Goal: Information Seeking & Learning: Compare options

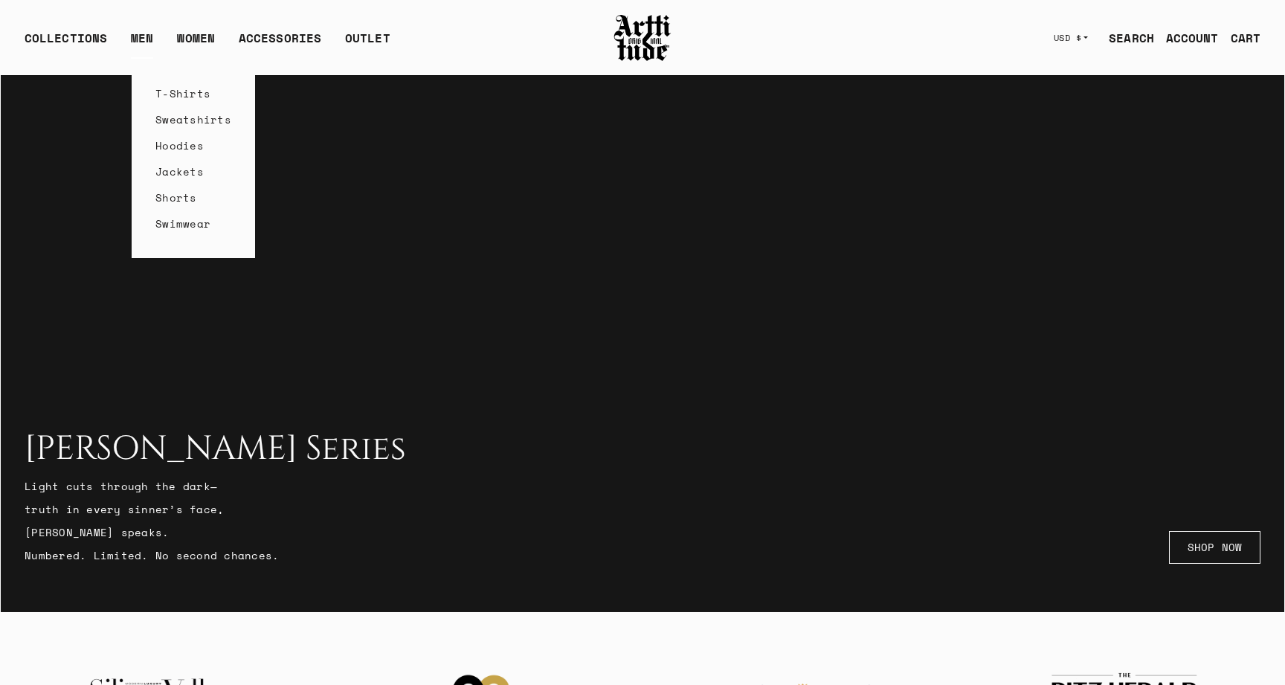
click at [174, 123] on link "Sweatshirts" at bounding box center [193, 119] width 76 height 26
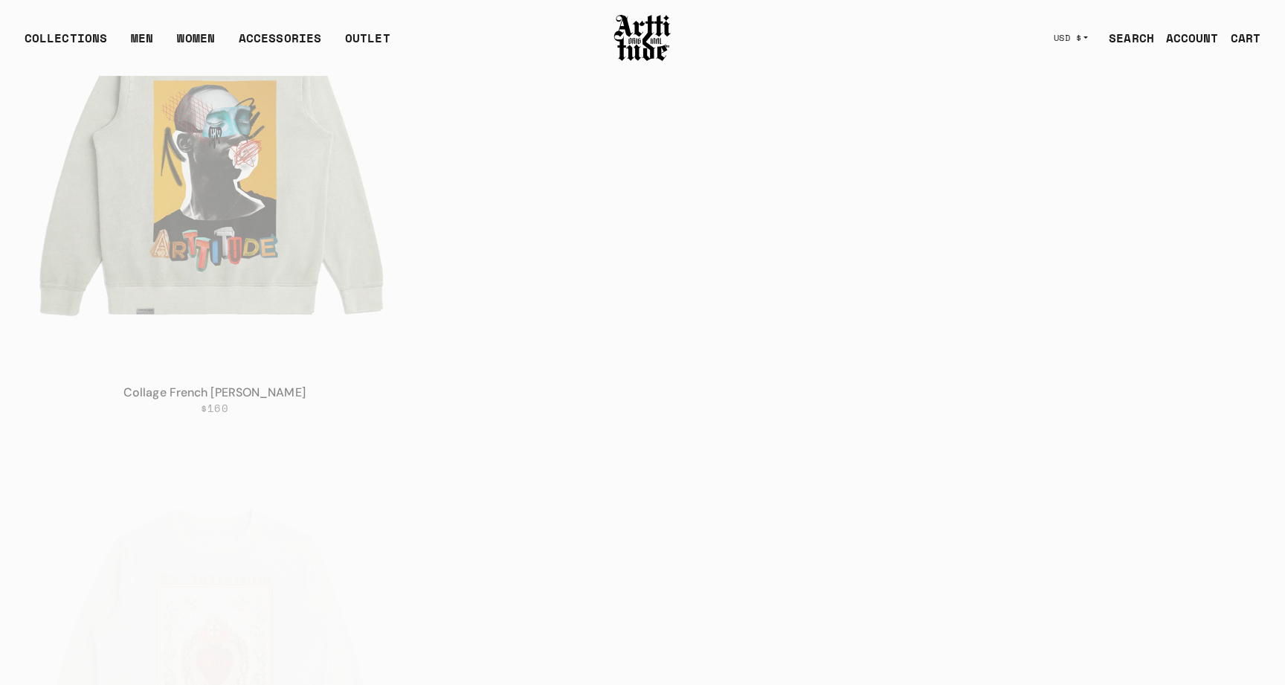
scroll to position [796, 0]
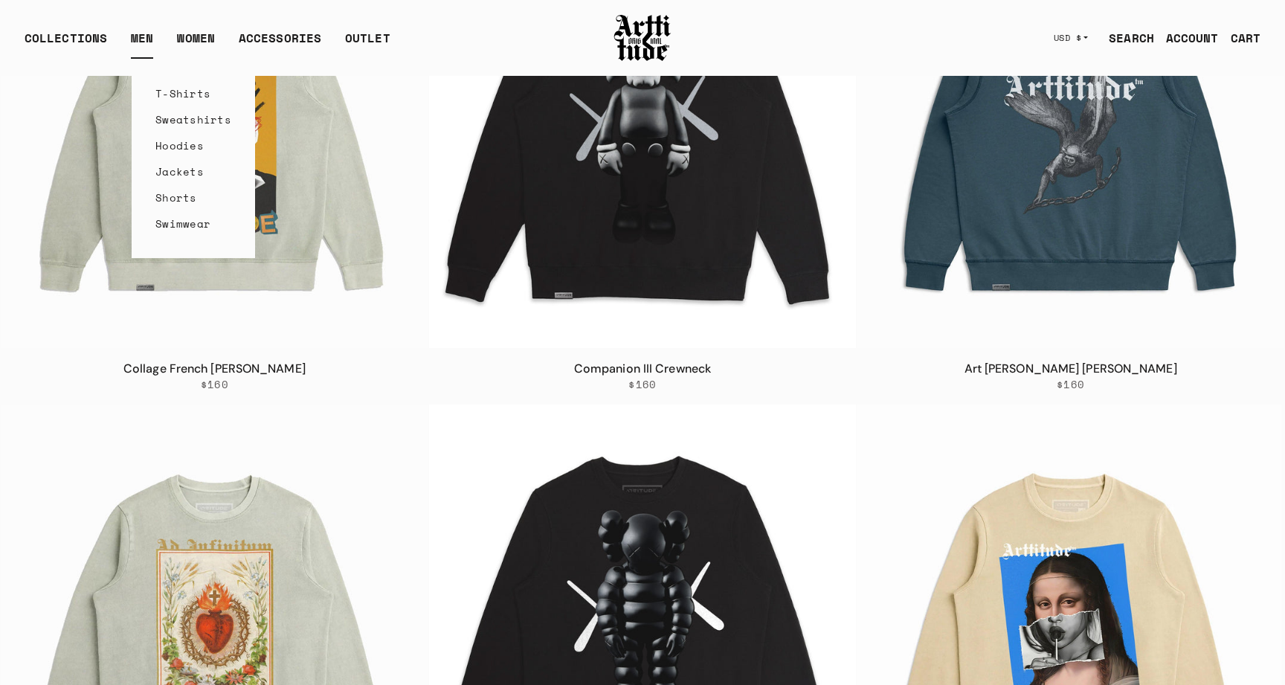
click at [175, 141] on link "Hoodies" at bounding box center [193, 145] width 76 height 26
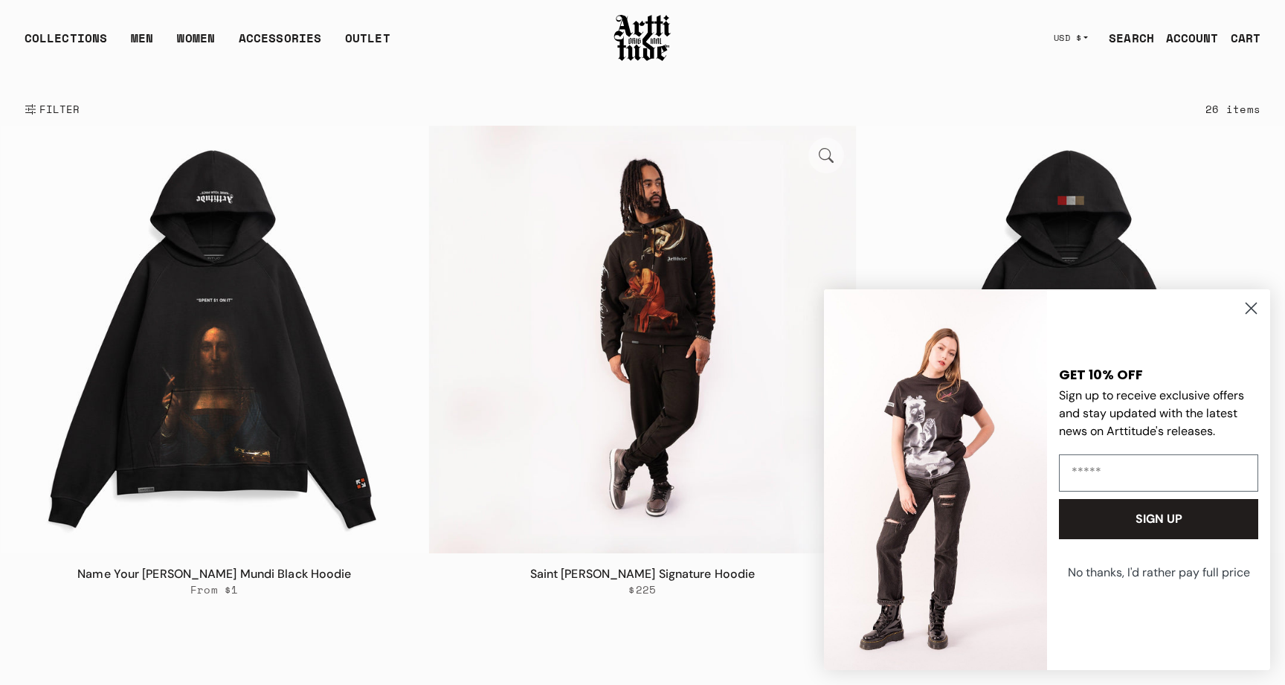
scroll to position [187, 0]
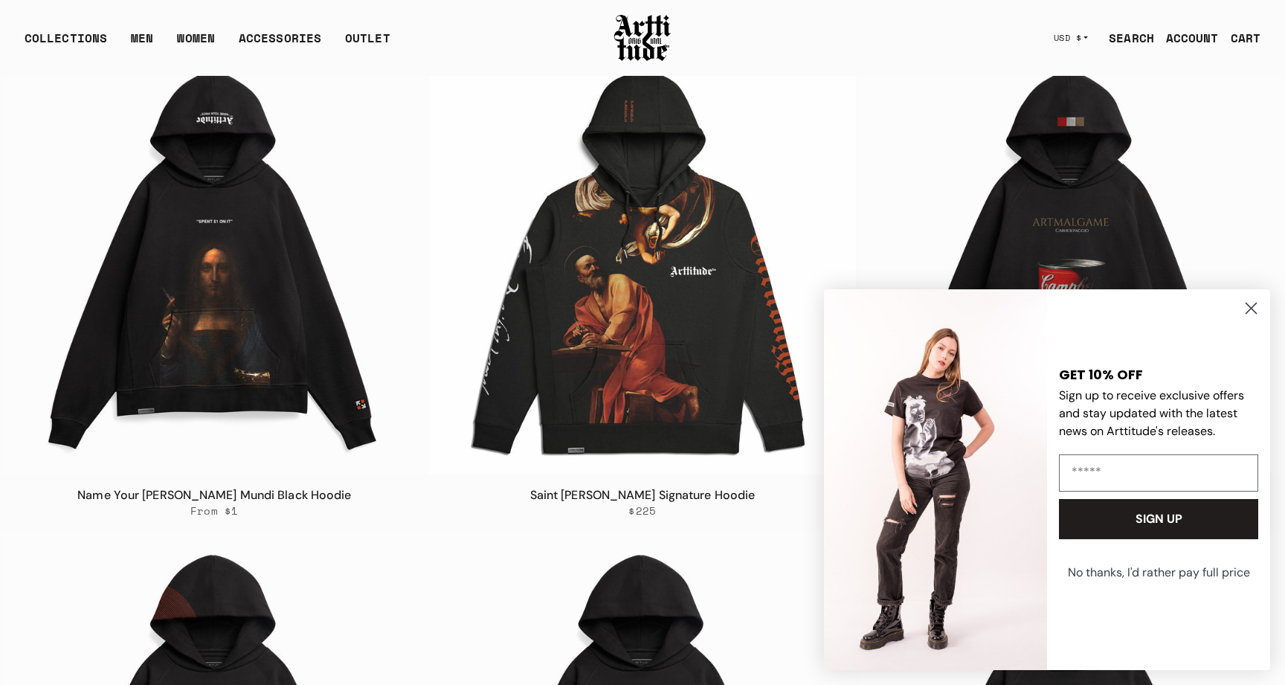
click at [1251, 307] on icon "Close dialog" at bounding box center [1251, 308] width 10 height 10
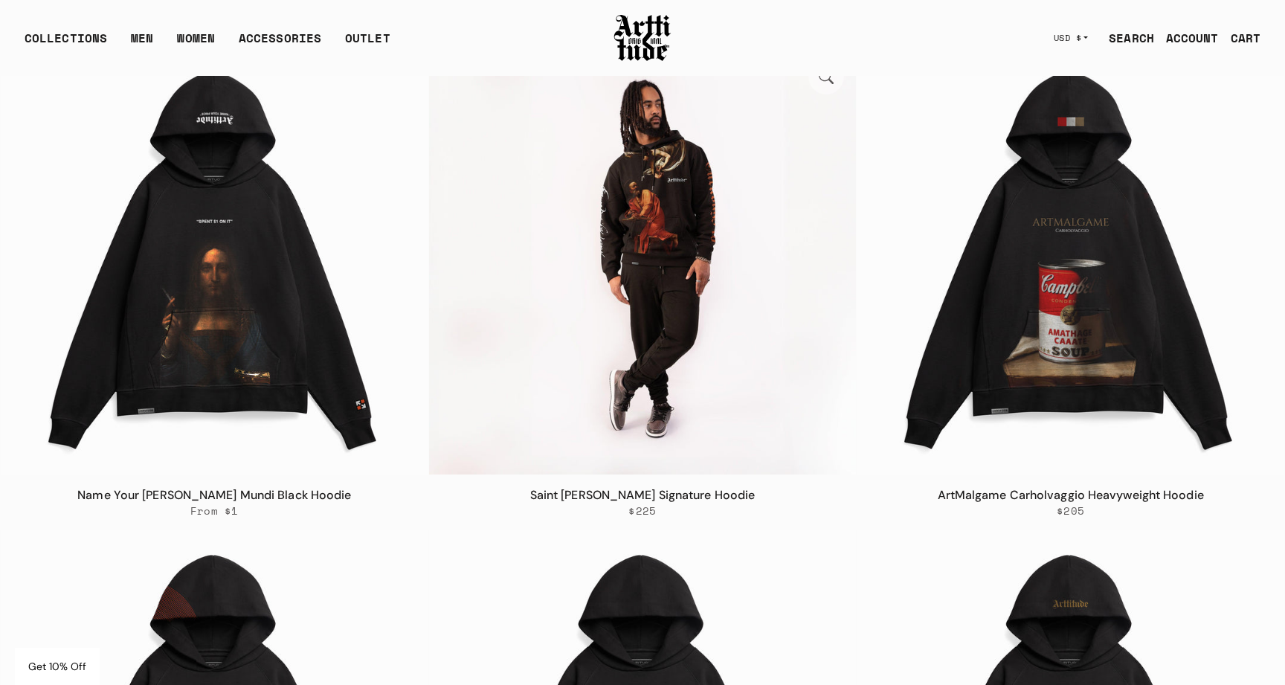
click at [668, 231] on img at bounding box center [643, 261] width 428 height 428
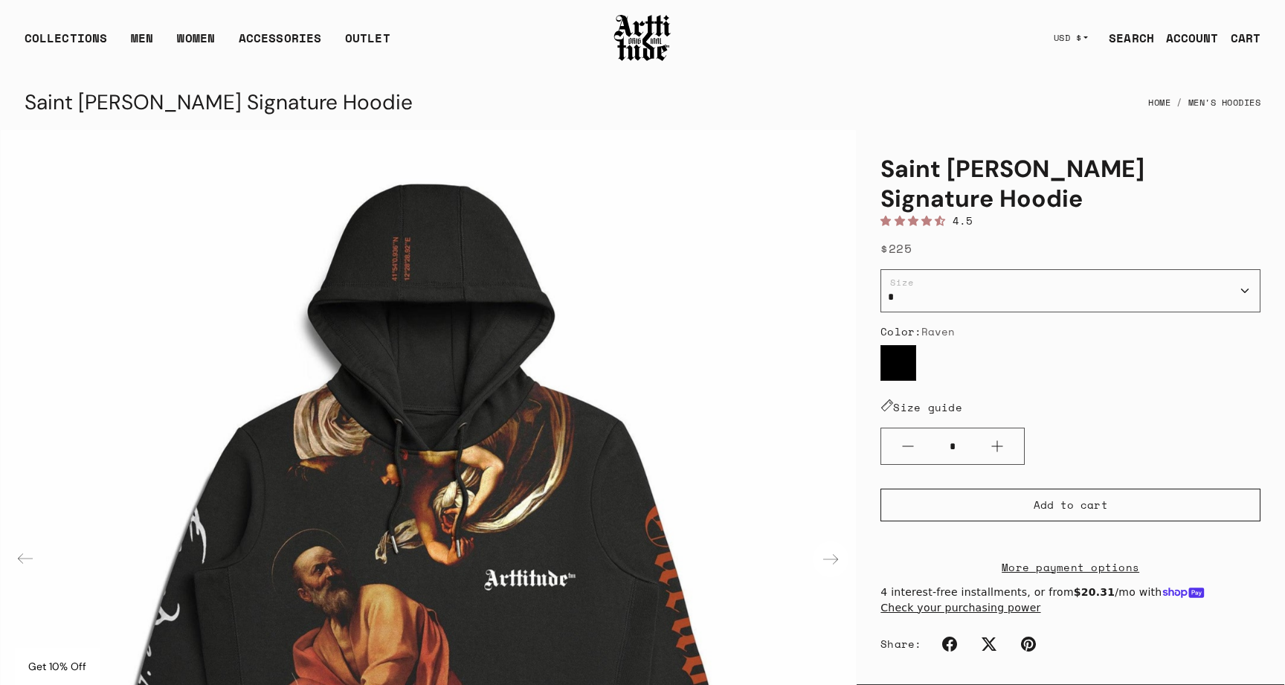
click at [834, 558] on div "Next slide" at bounding box center [831, 559] width 36 height 36
click at [158, 97] on link "T-Shirts" at bounding box center [193, 93] width 76 height 26
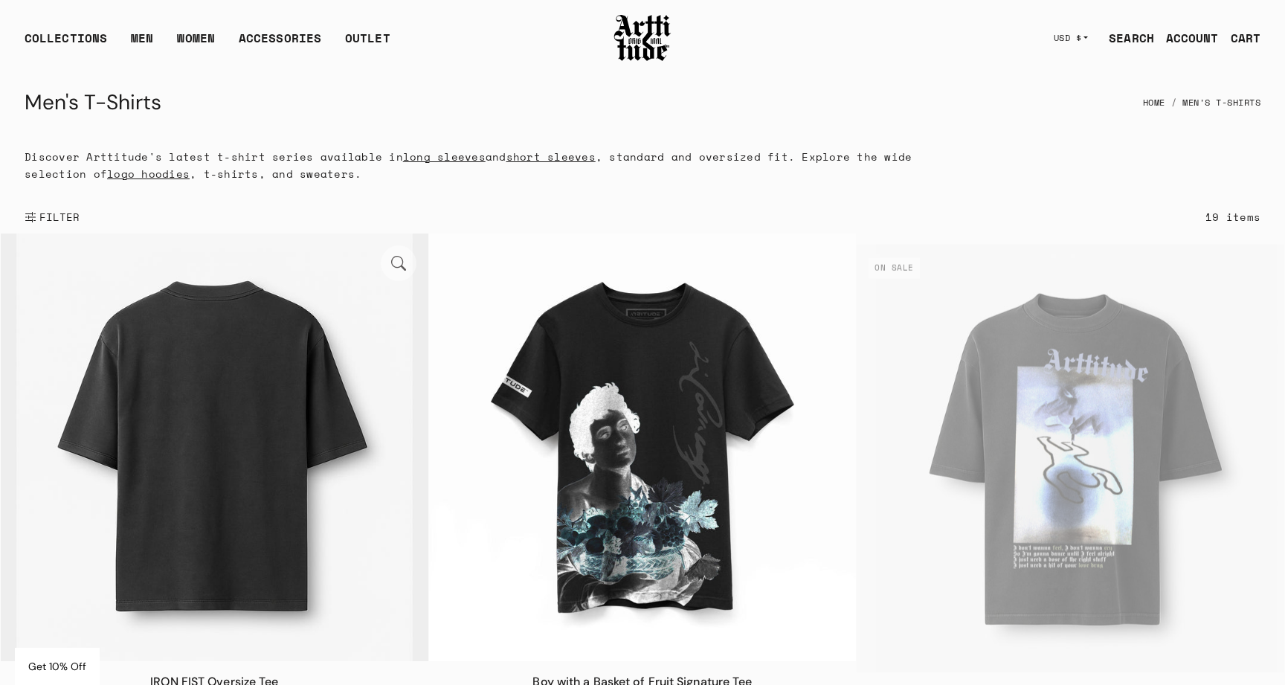
click at [244, 416] on img at bounding box center [215, 447] width 428 height 428
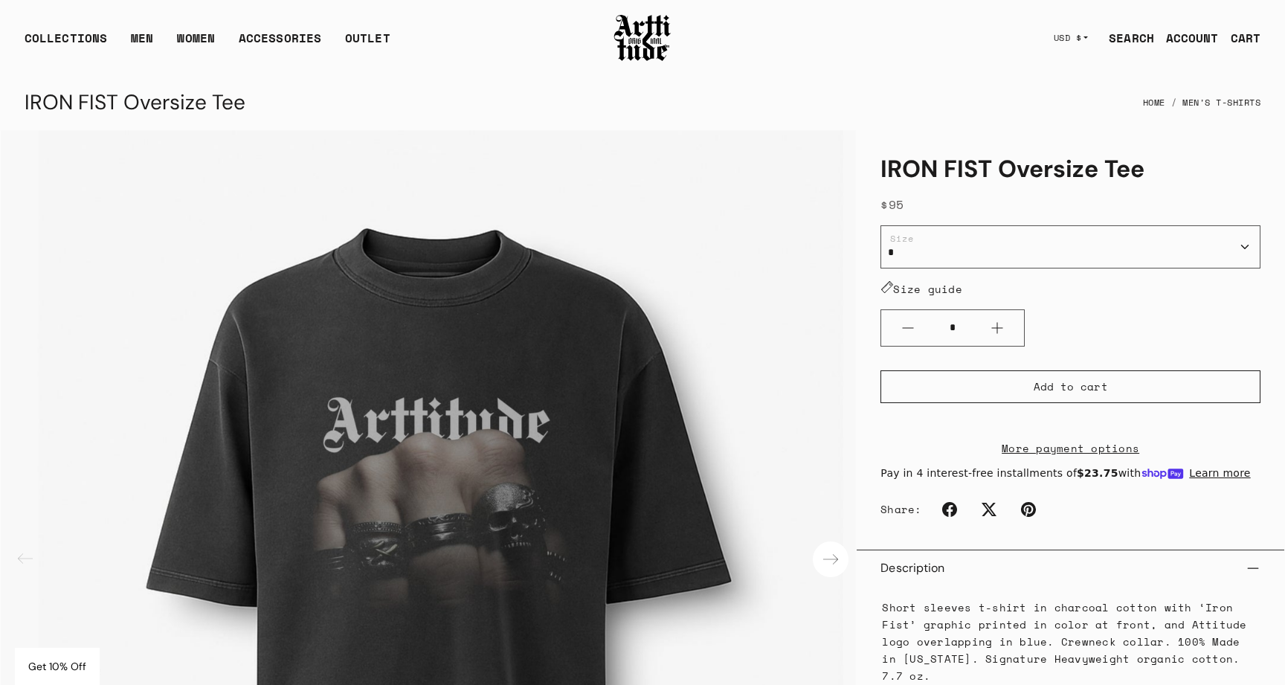
click at [831, 561] on div "Next slide" at bounding box center [831, 559] width 36 height 36
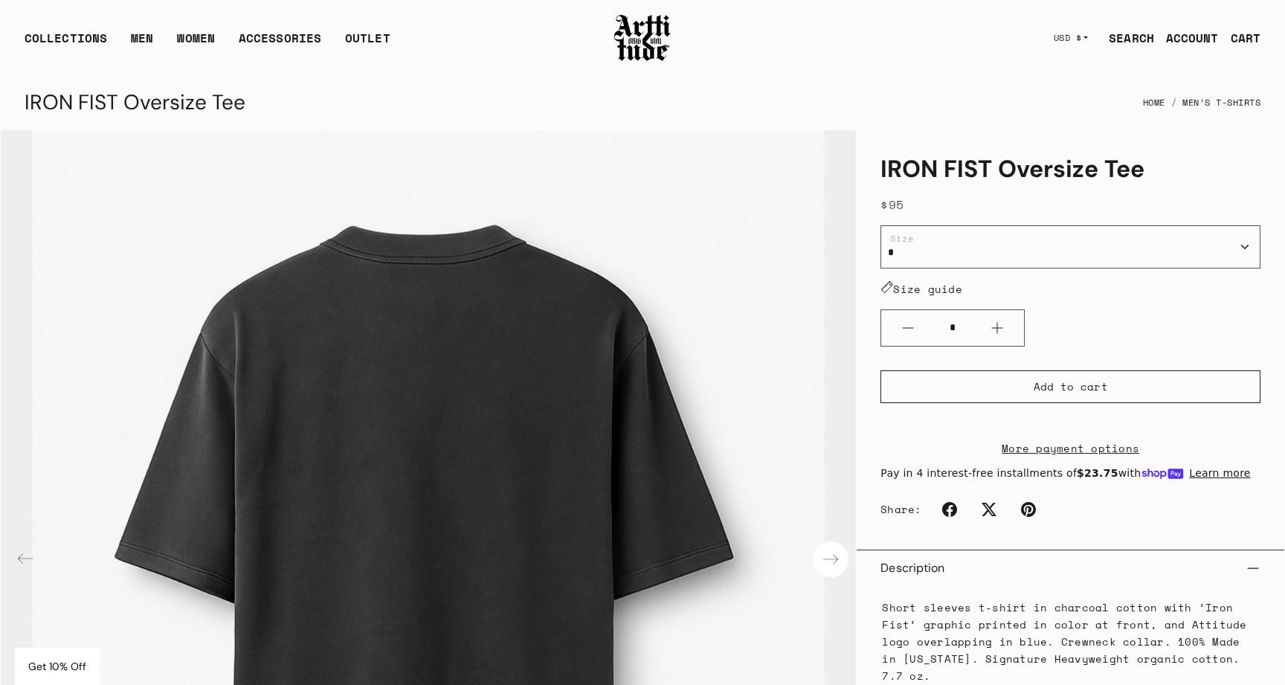
click at [831, 561] on div "Next slide" at bounding box center [831, 559] width 36 height 36
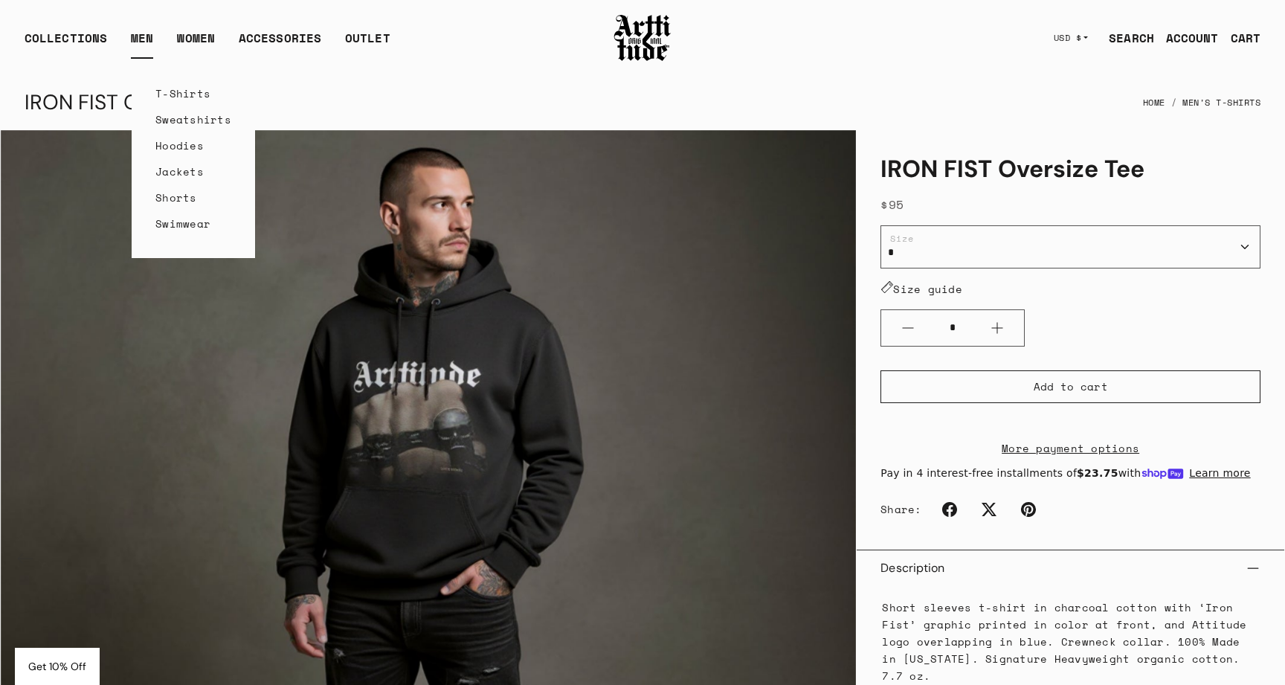
click at [177, 144] on link "Hoodies" at bounding box center [193, 145] width 76 height 26
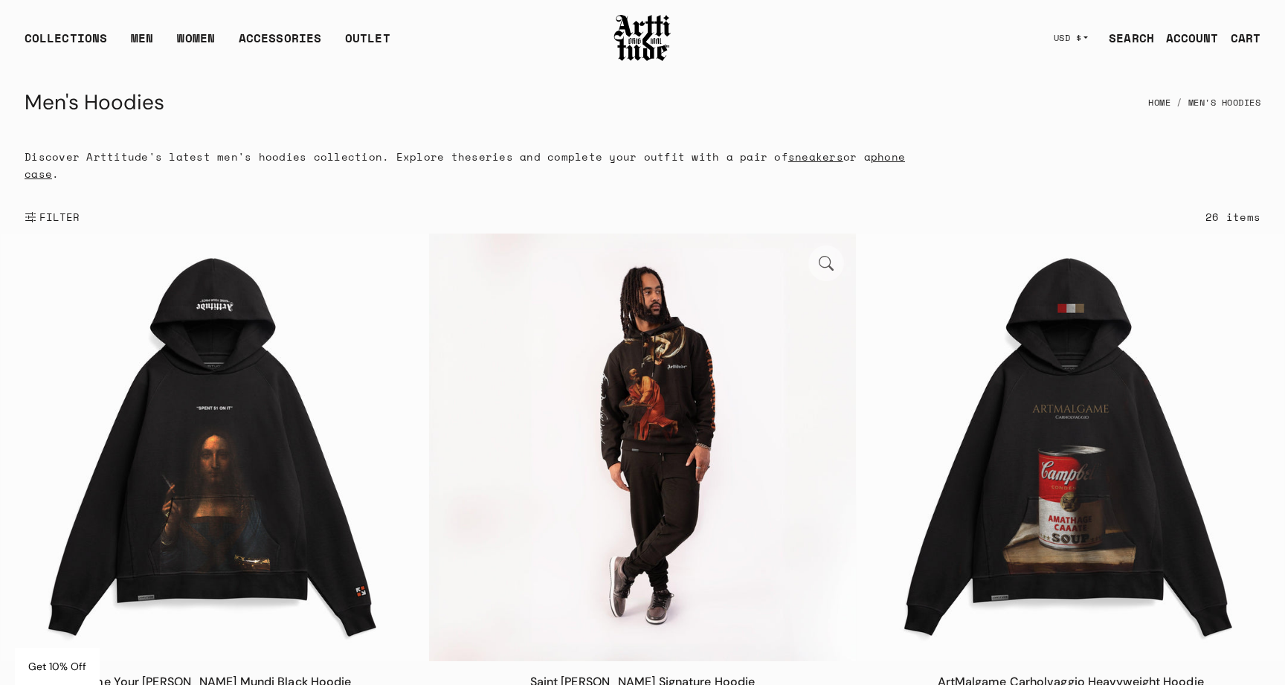
click at [655, 364] on img at bounding box center [643, 447] width 428 height 428
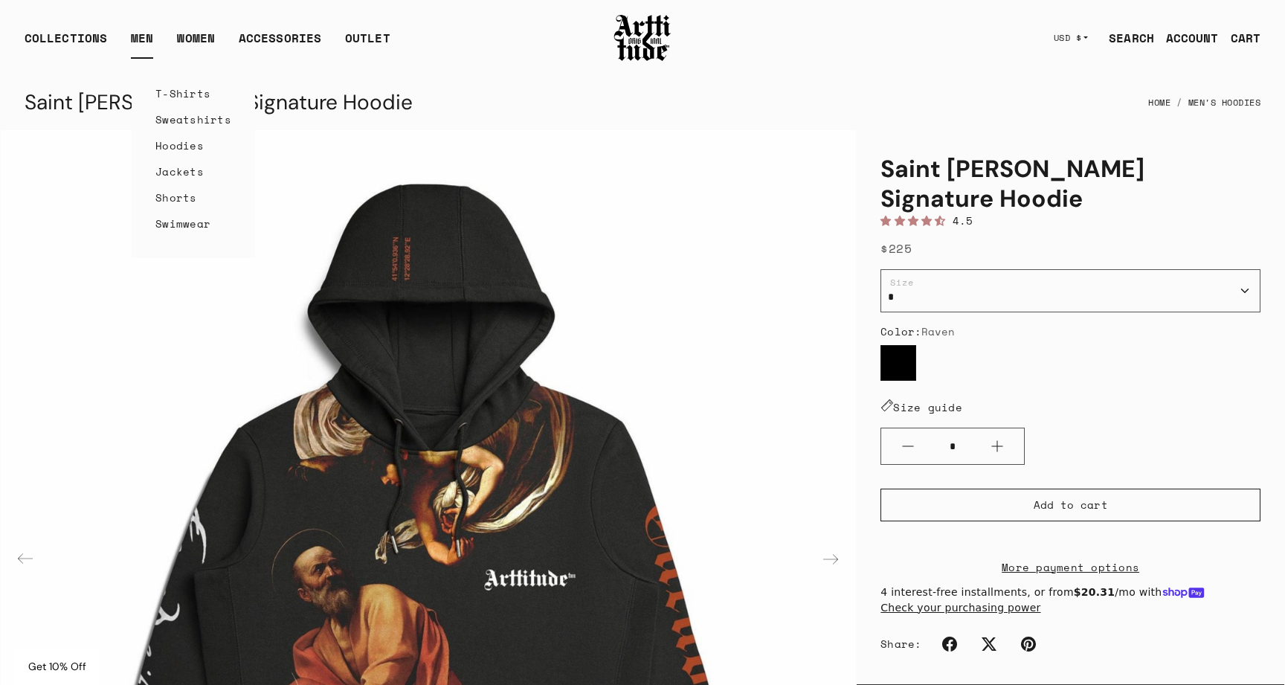
click at [180, 143] on link "Hoodies" at bounding box center [193, 145] width 76 height 26
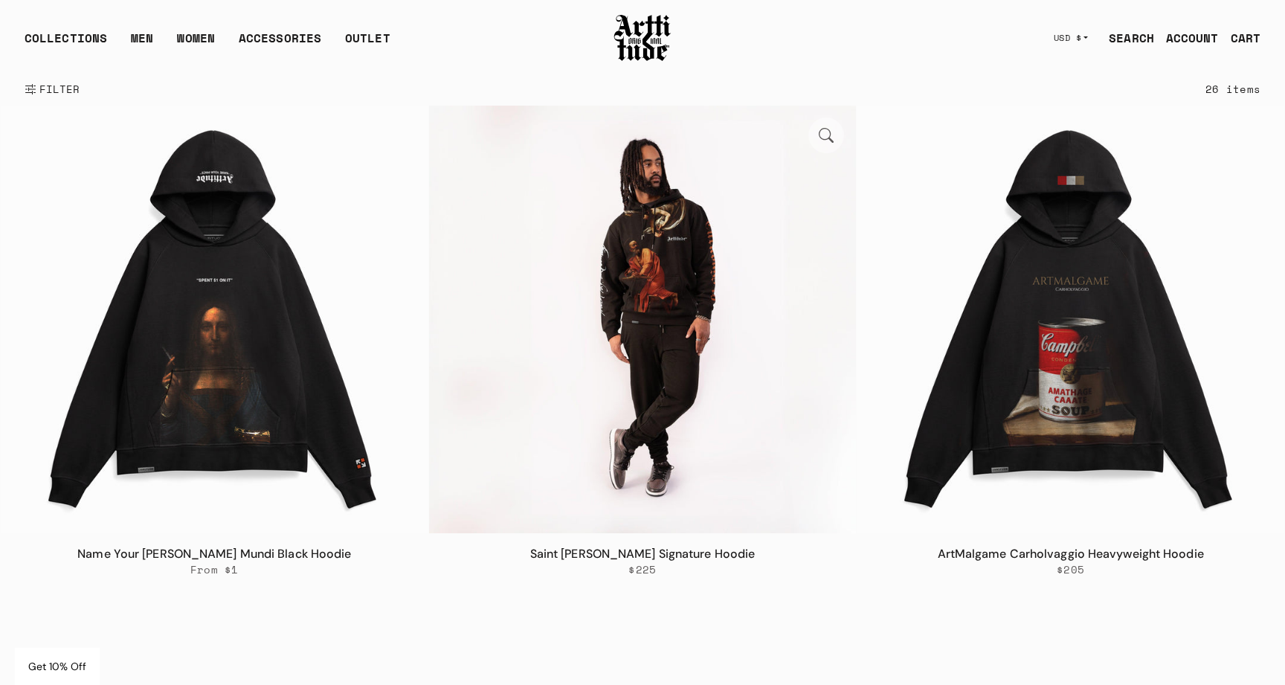
scroll to position [283, 0]
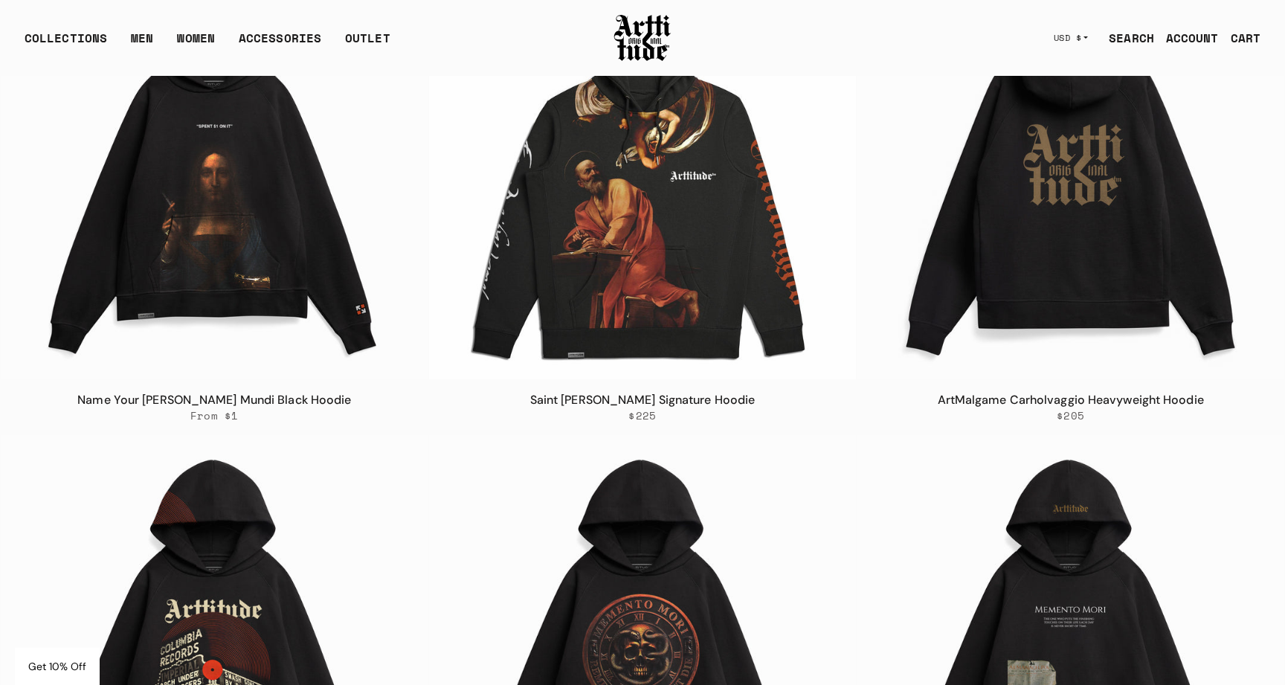
click at [1051, 238] on img at bounding box center [1071, 166] width 428 height 428
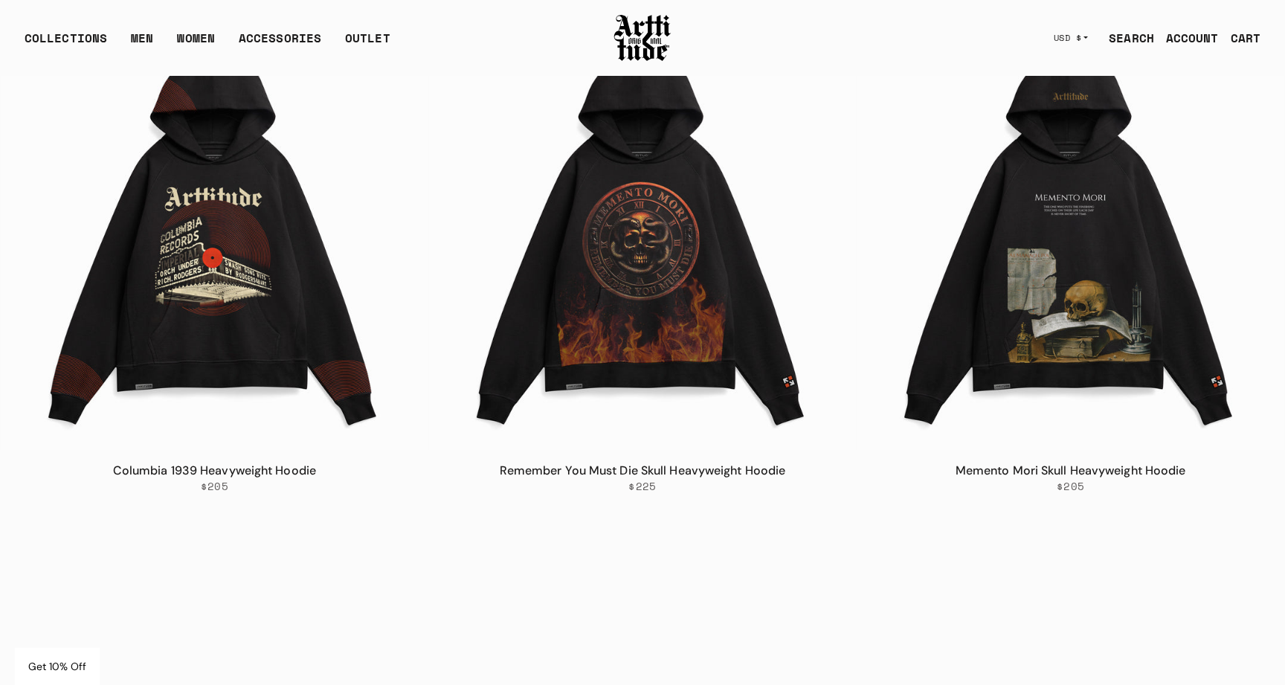
scroll to position [707, 0]
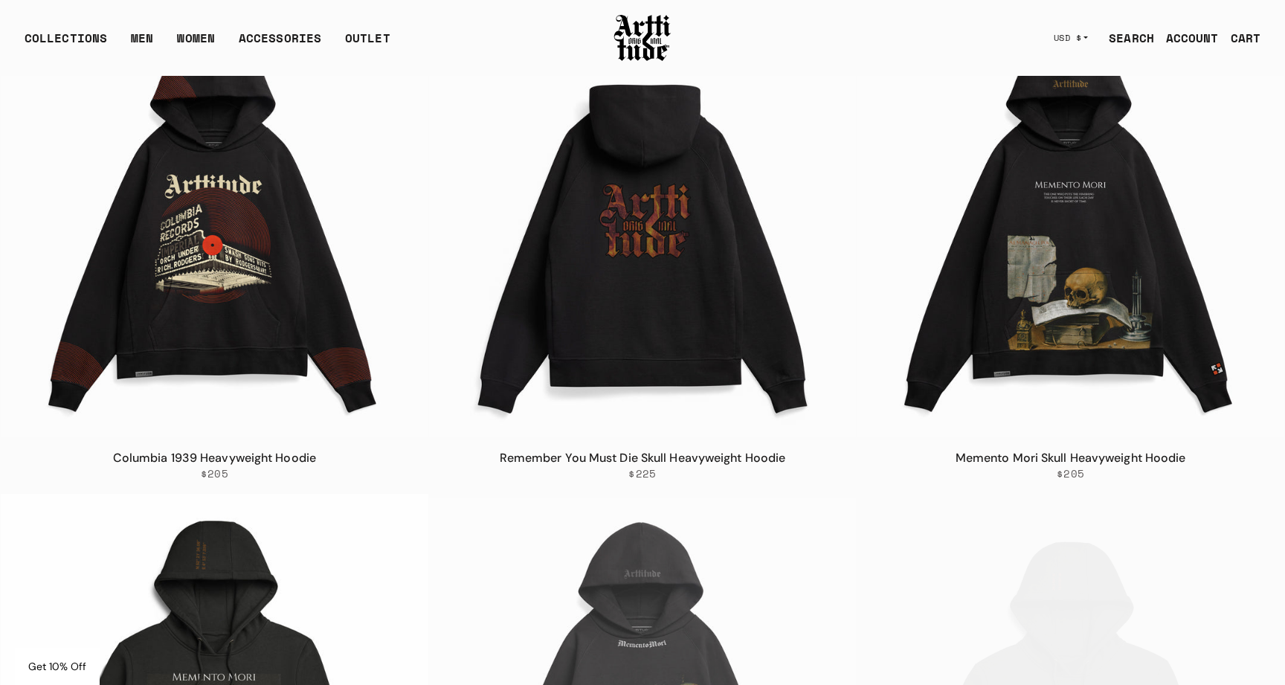
click at [694, 169] on img at bounding box center [643, 224] width 428 height 428
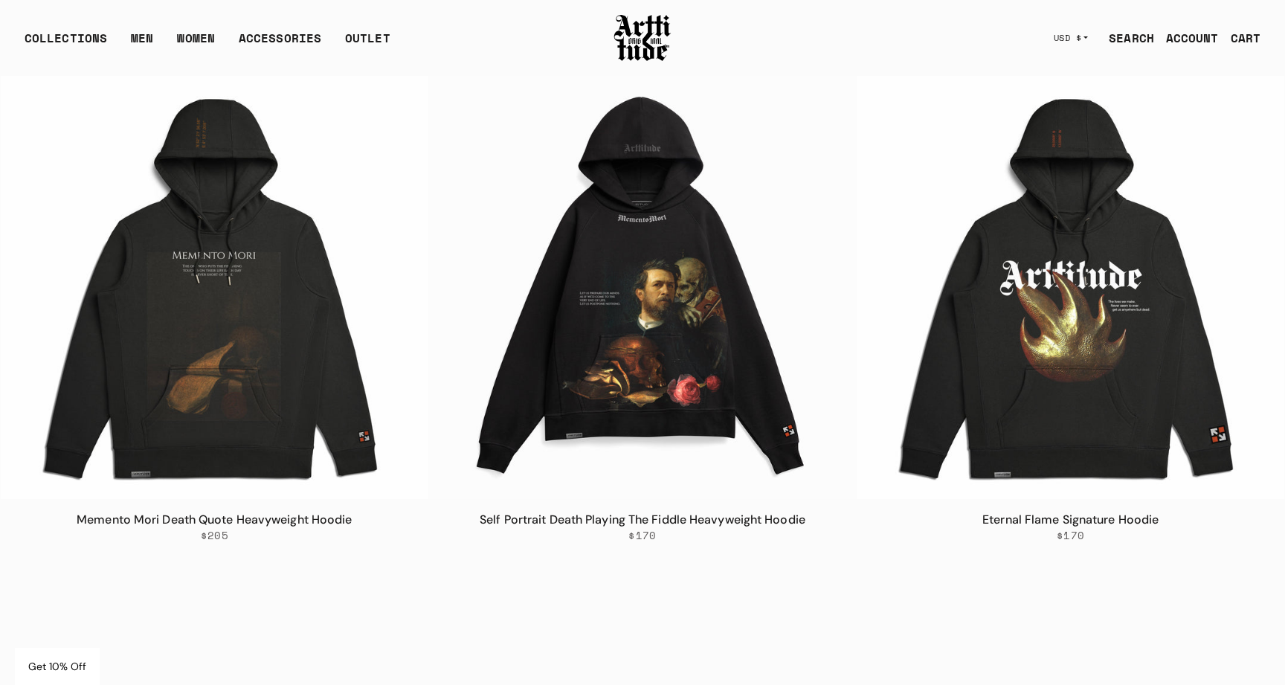
scroll to position [1126, 0]
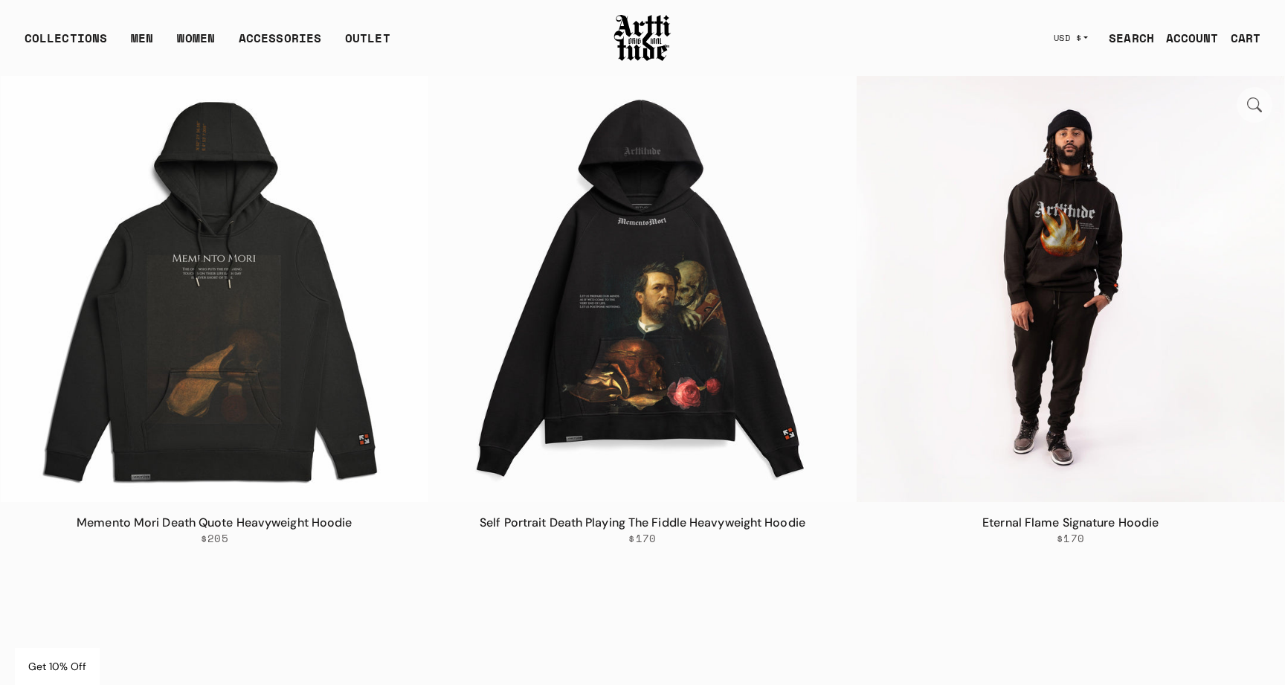
click at [1055, 236] on img at bounding box center [1071, 289] width 428 height 428
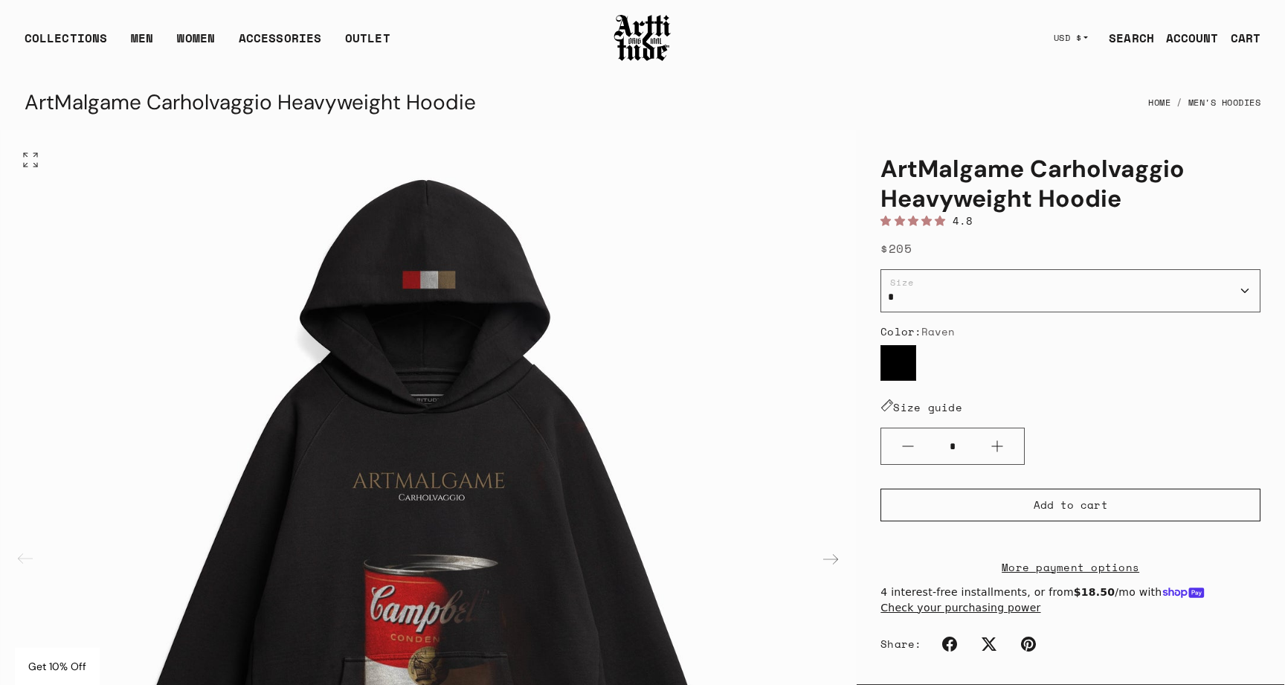
click at [358, 258] on img "1 / 2" at bounding box center [428, 557] width 855 height 855
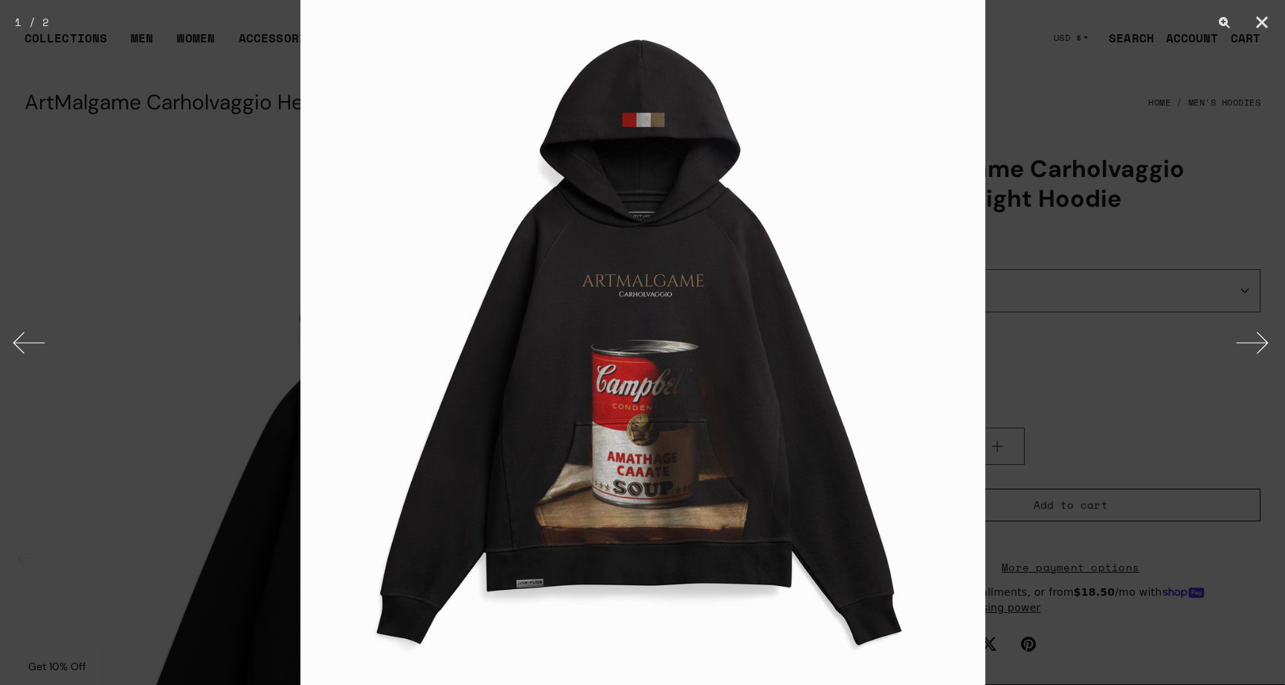
click at [227, 318] on div at bounding box center [642, 342] width 1285 height 685
